Goal: Obtain resource: Download file/media

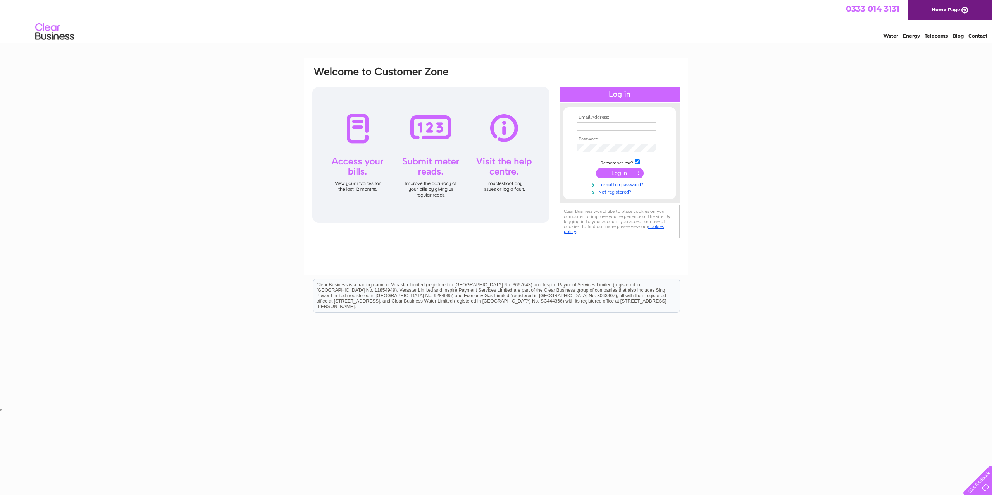
click at [613, 126] on input "text" at bounding box center [616, 126] width 80 height 9
type input "growworld@live.co.uk"
click at [596, 169] on input "submit" at bounding box center [620, 174] width 48 height 11
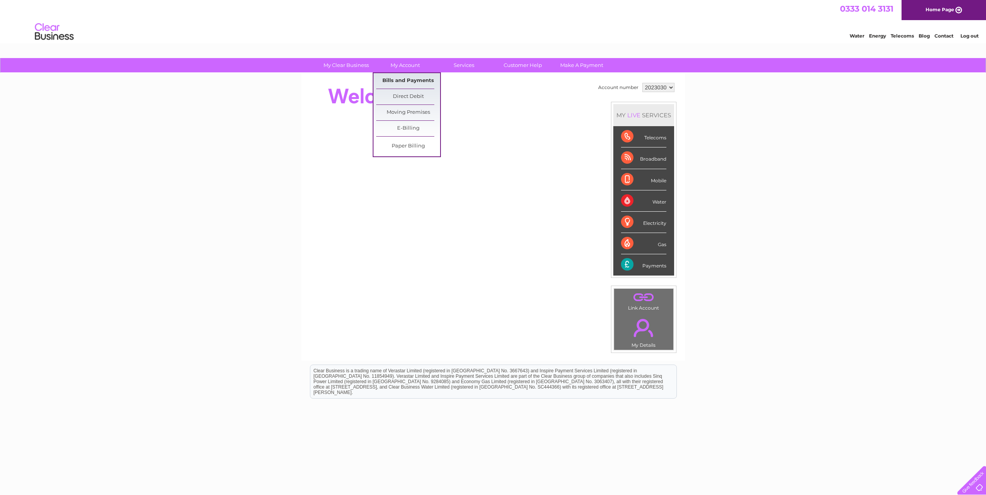
click at [397, 79] on link "Bills and Payments" at bounding box center [408, 80] width 64 height 15
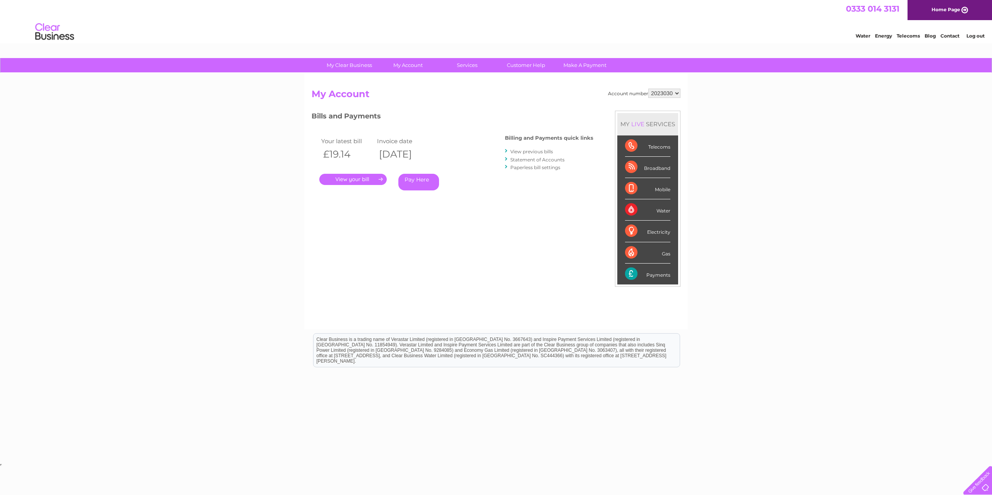
click at [530, 152] on link "View previous bills" at bounding box center [531, 152] width 43 height 6
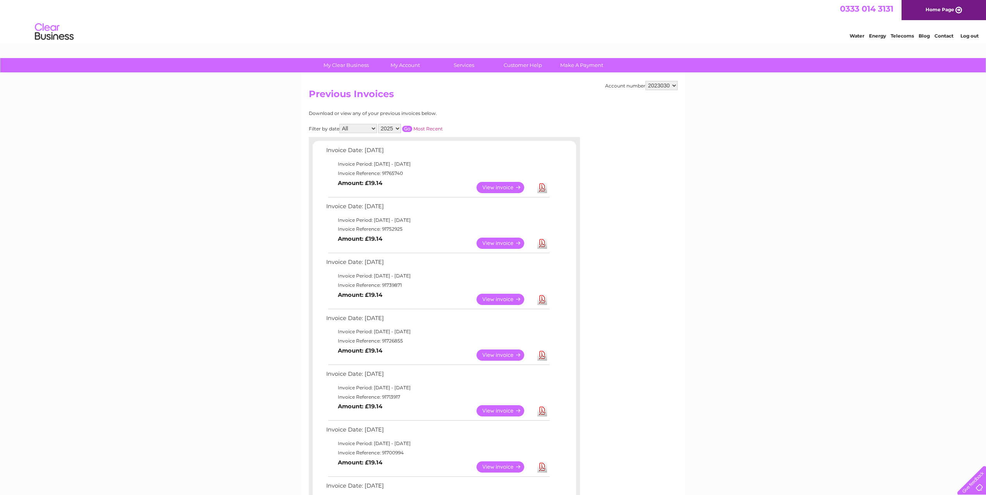
click at [505, 297] on link "View" at bounding box center [505, 299] width 57 height 11
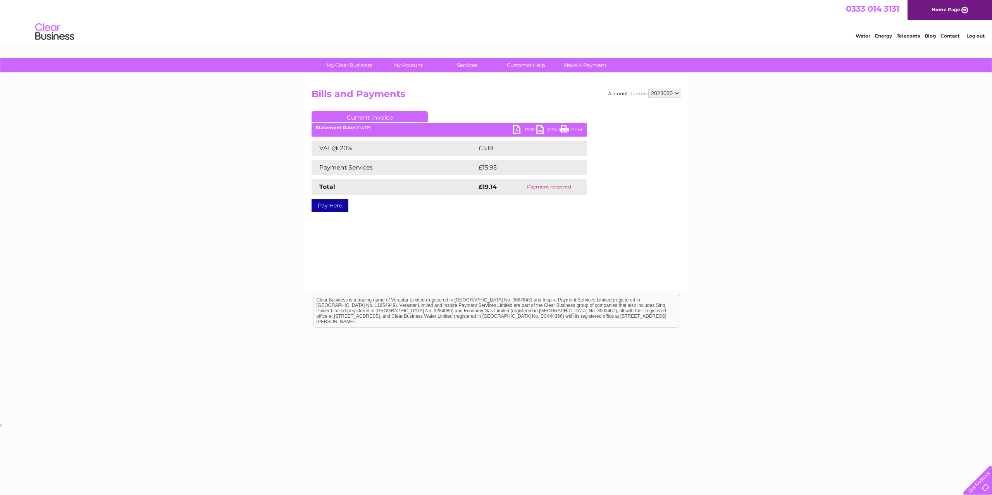
click at [577, 129] on link "Print" at bounding box center [570, 130] width 23 height 11
click at [519, 127] on link "PDF" at bounding box center [524, 130] width 23 height 11
click at [525, 127] on link "PDF" at bounding box center [524, 130] width 23 height 11
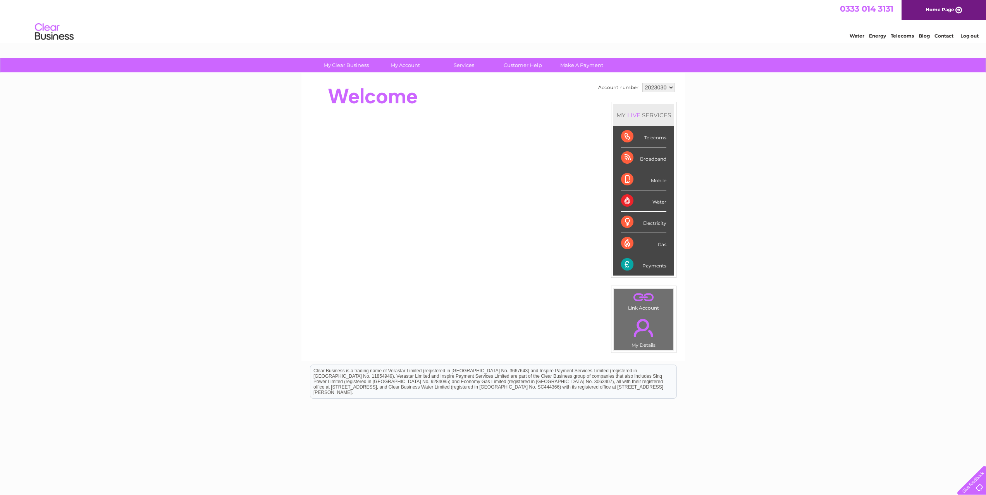
click at [647, 263] on div "Payments" at bounding box center [643, 265] width 45 height 21
click at [642, 329] on link "." at bounding box center [643, 328] width 55 height 27
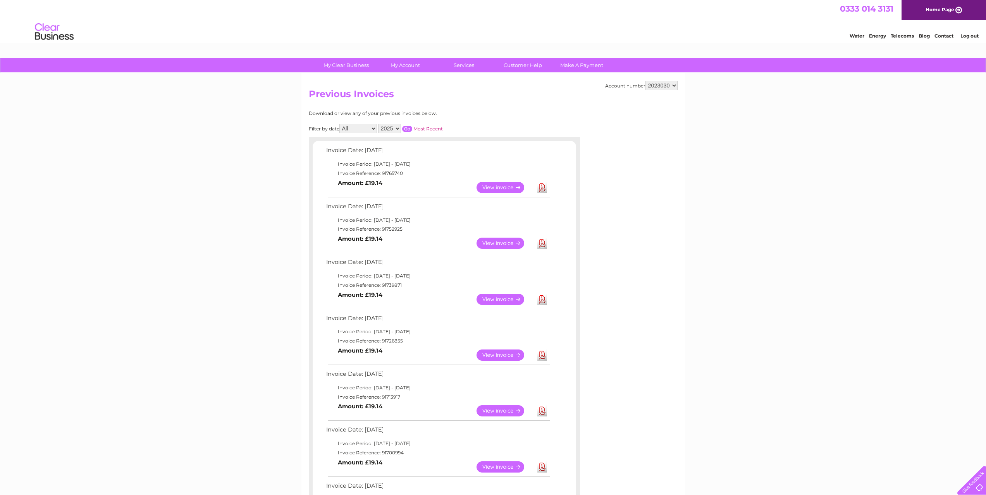
click at [541, 241] on link "Download" at bounding box center [542, 243] width 10 height 11
click at [545, 188] on link "Download" at bounding box center [542, 187] width 10 height 11
